Goal: Task Accomplishment & Management: Manage account settings

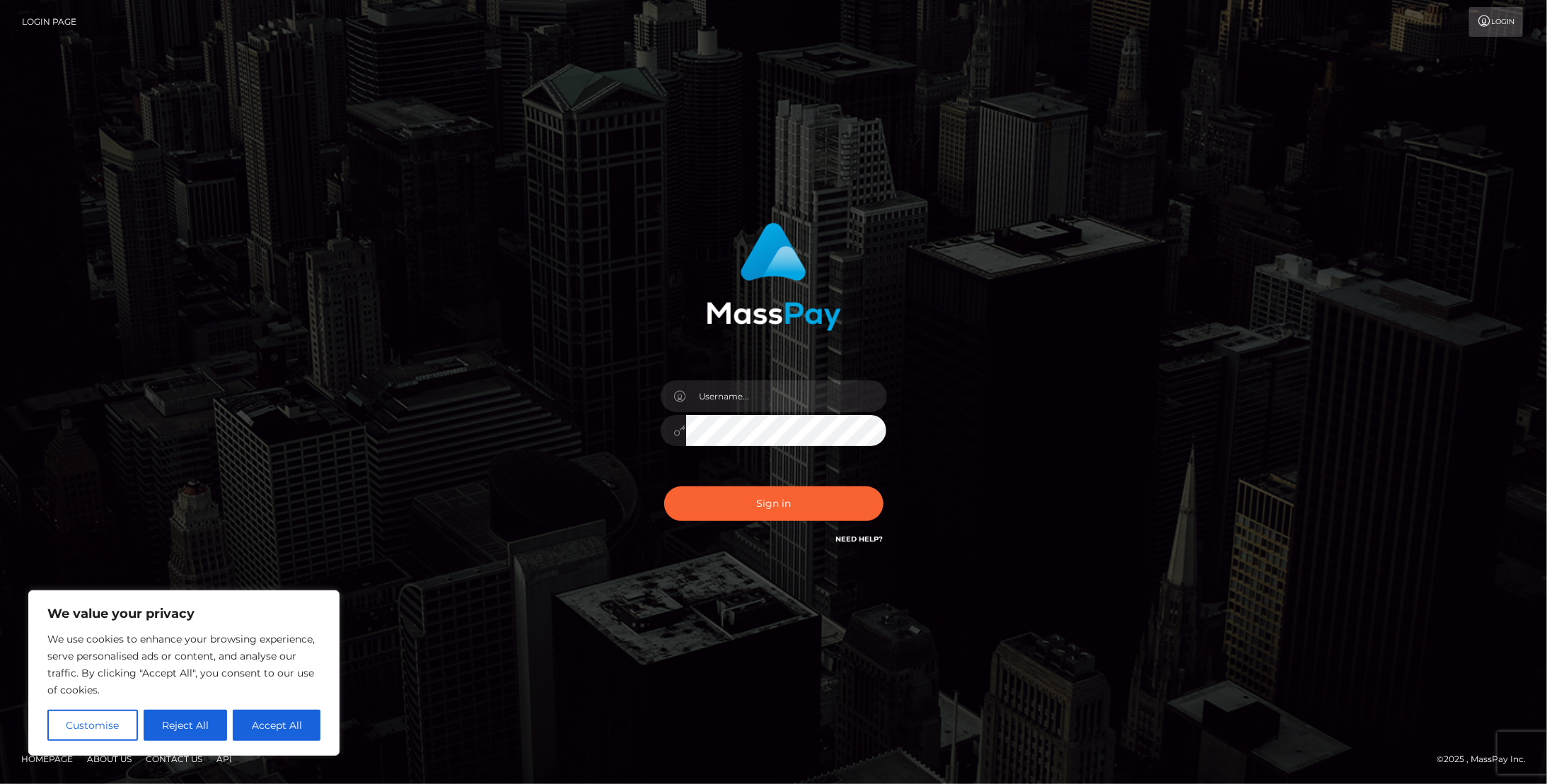
drag, startPoint x: 716, startPoint y: 376, endPoint x: 727, endPoint y: 386, distance: 14.9
click at [716, 376] on div at bounding box center [774, 424] width 247 height 108
click at [727, 386] on input "text" at bounding box center [786, 396] width 201 height 32
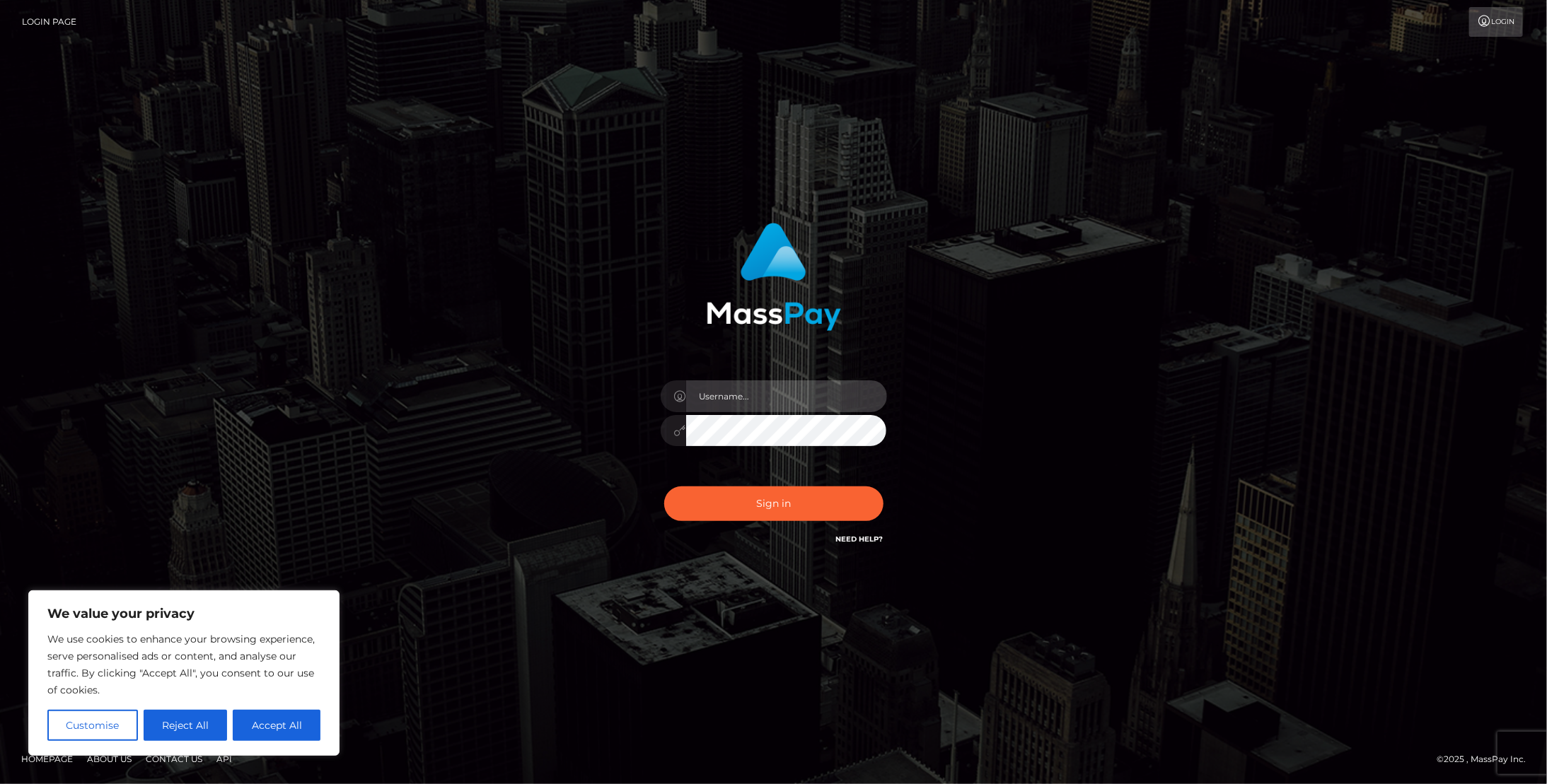
type input "scott_baker89@icloud.com"
click at [664, 487] on button "Sign in" at bounding box center [773, 504] width 219 height 35
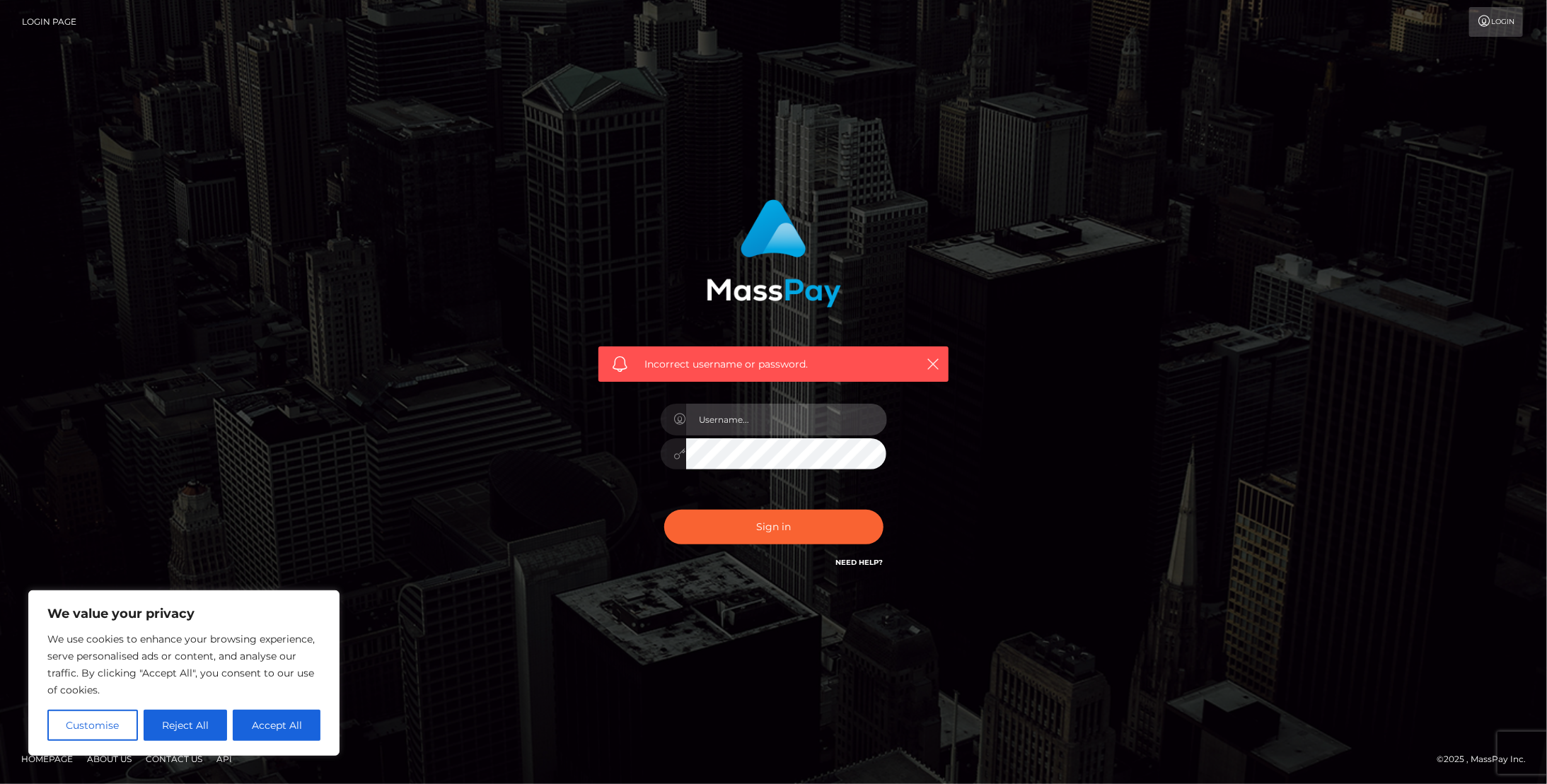
click at [839, 415] on input "text" at bounding box center [786, 419] width 201 height 32
type input "[EMAIL_ADDRESS][DOMAIN_NAME]"
click at [664, 510] on button "Sign in" at bounding box center [773, 527] width 219 height 35
click at [788, 398] on div at bounding box center [774, 447] width 247 height 108
click at [782, 412] on input "text" at bounding box center [786, 419] width 201 height 32
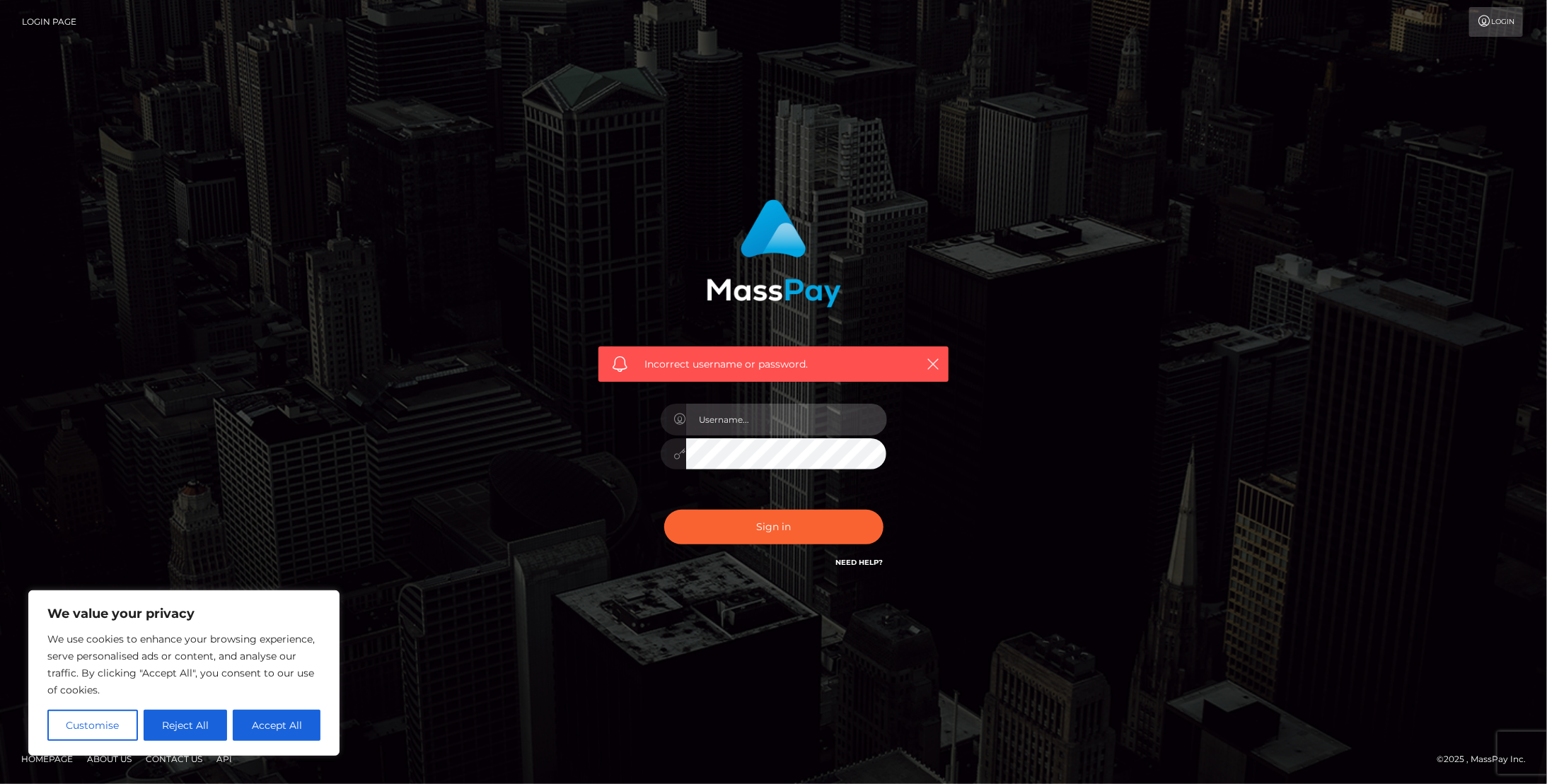
click at [782, 412] on input "text" at bounding box center [786, 419] width 201 height 32
type input "[EMAIL_ADDRESS][DOMAIN_NAME]"
click at [664, 510] on button "Sign in" at bounding box center [773, 527] width 219 height 35
click at [754, 420] on input "text" at bounding box center [786, 419] width 201 height 32
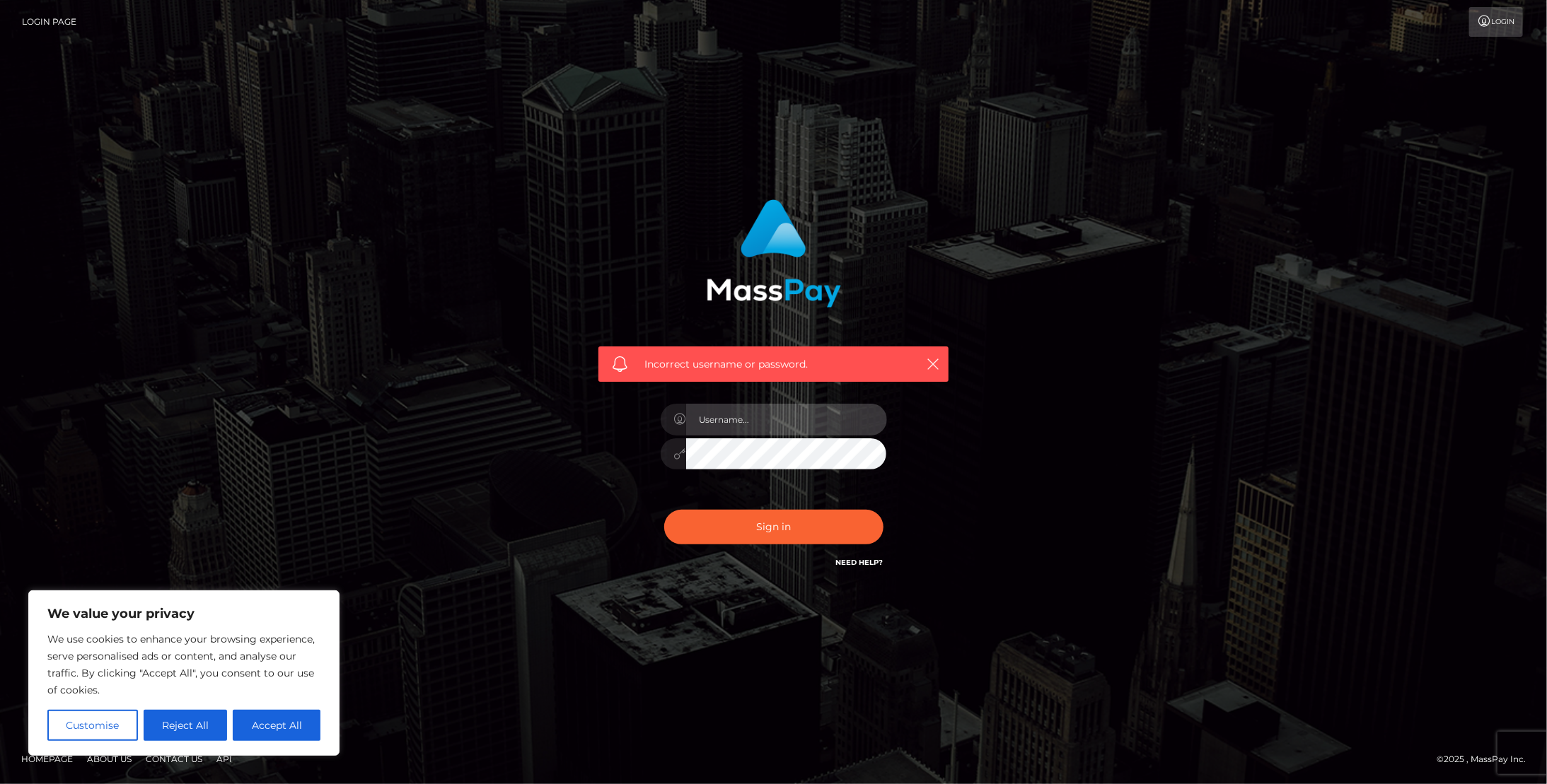
click at [754, 420] on input "text" at bounding box center [786, 419] width 201 height 32
type input "[EMAIL_ADDRESS][DOMAIN_NAME]"
click at [664, 510] on button "Sign in" at bounding box center [773, 527] width 219 height 35
click at [246, 719] on button "Accept All" at bounding box center [277, 725] width 87 height 31
checkbox input "true"
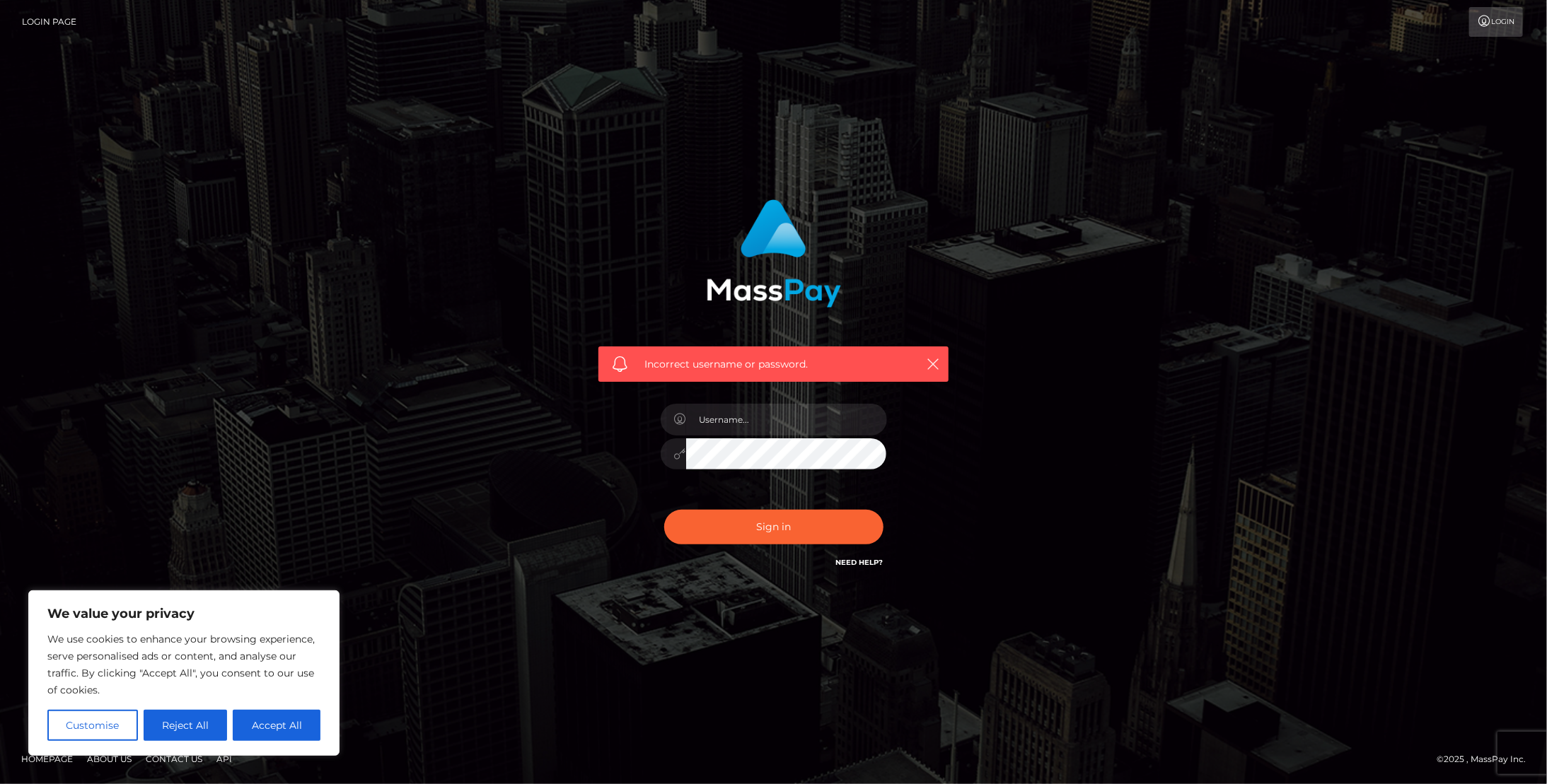
checkbox input "true"
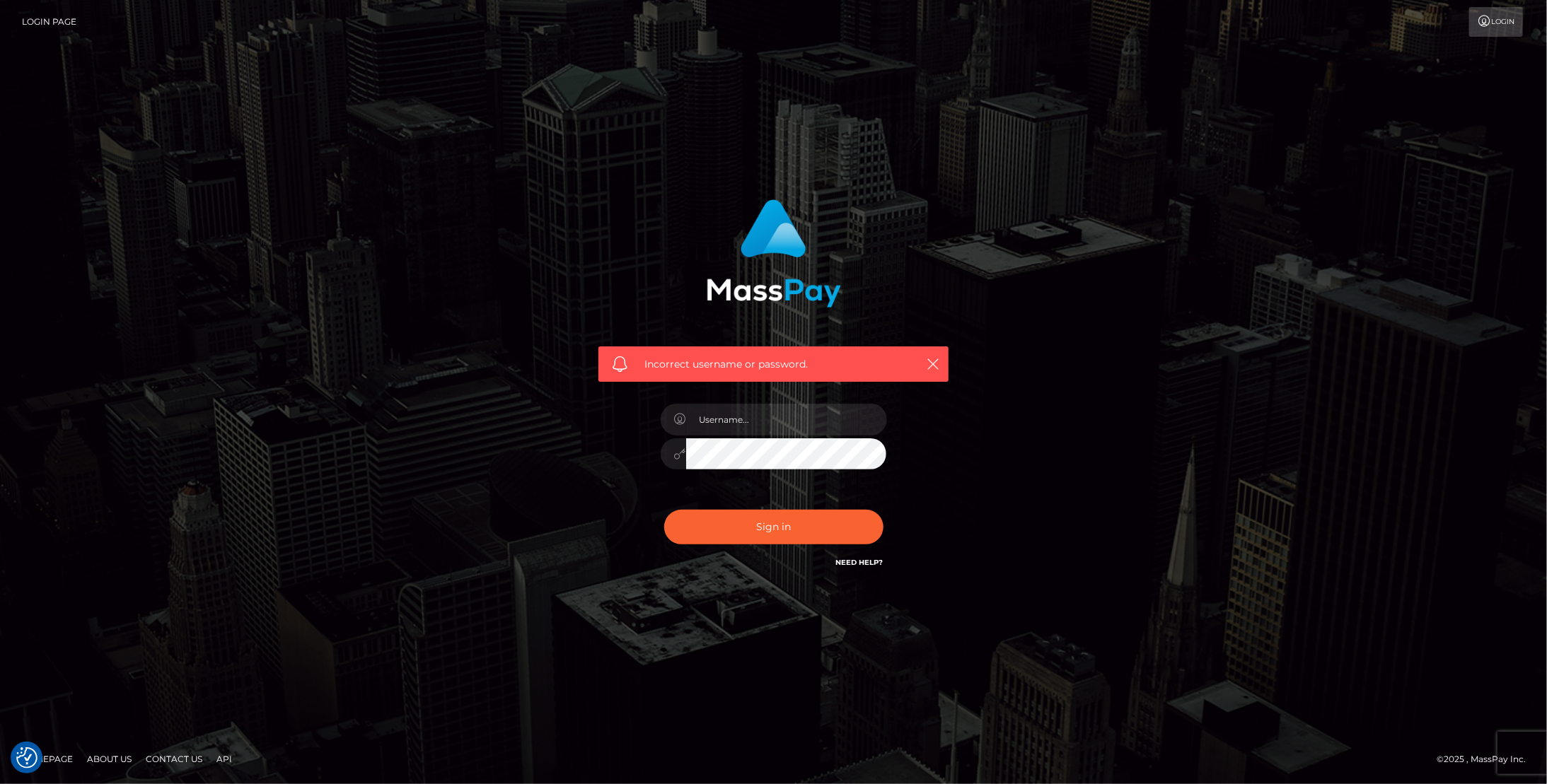
click at [187, 764] on link "Contact Us" at bounding box center [174, 758] width 68 height 22
click at [408, 499] on div "Incorrect username or password." at bounding box center [773, 392] width 806 height 407
